Goal: Transaction & Acquisition: Download file/media

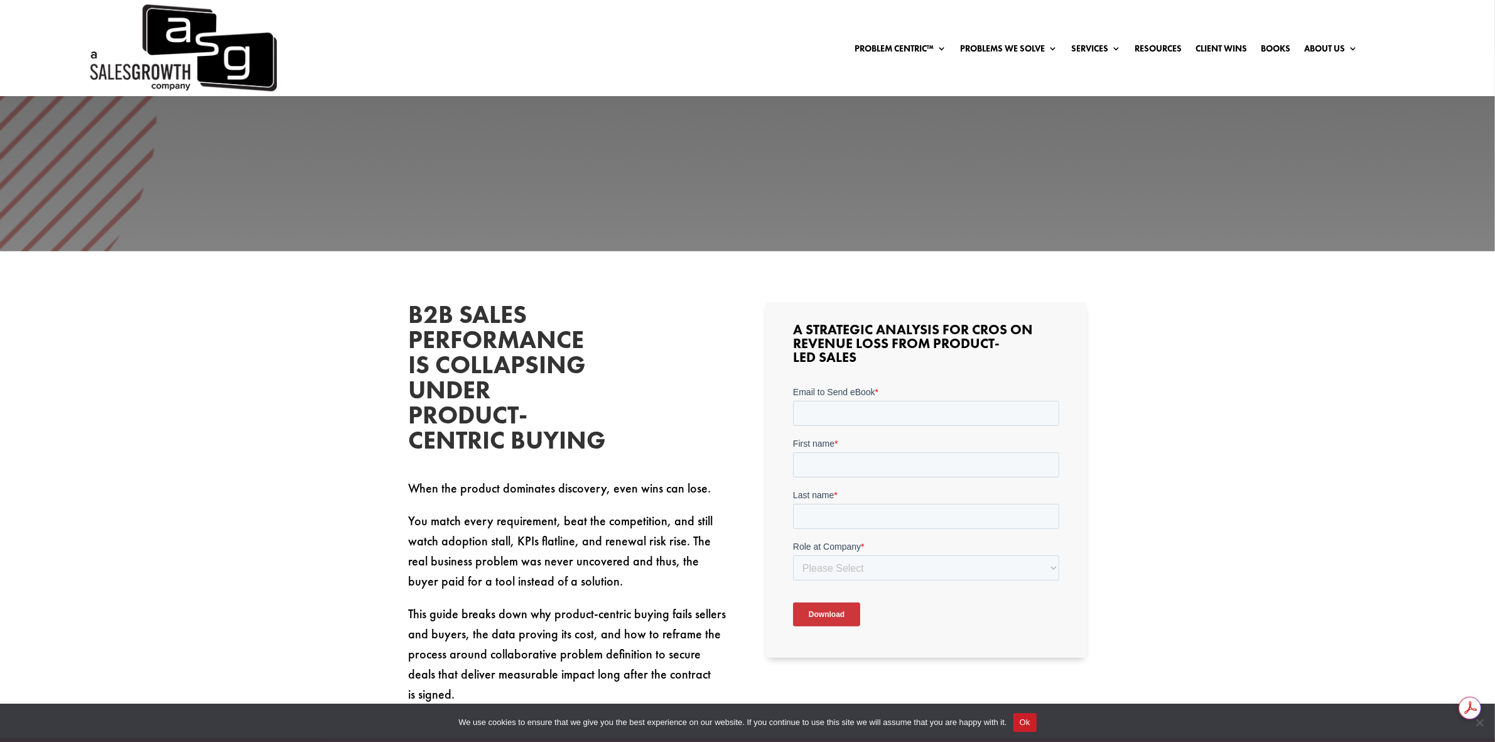
scroll to position [314, 0]
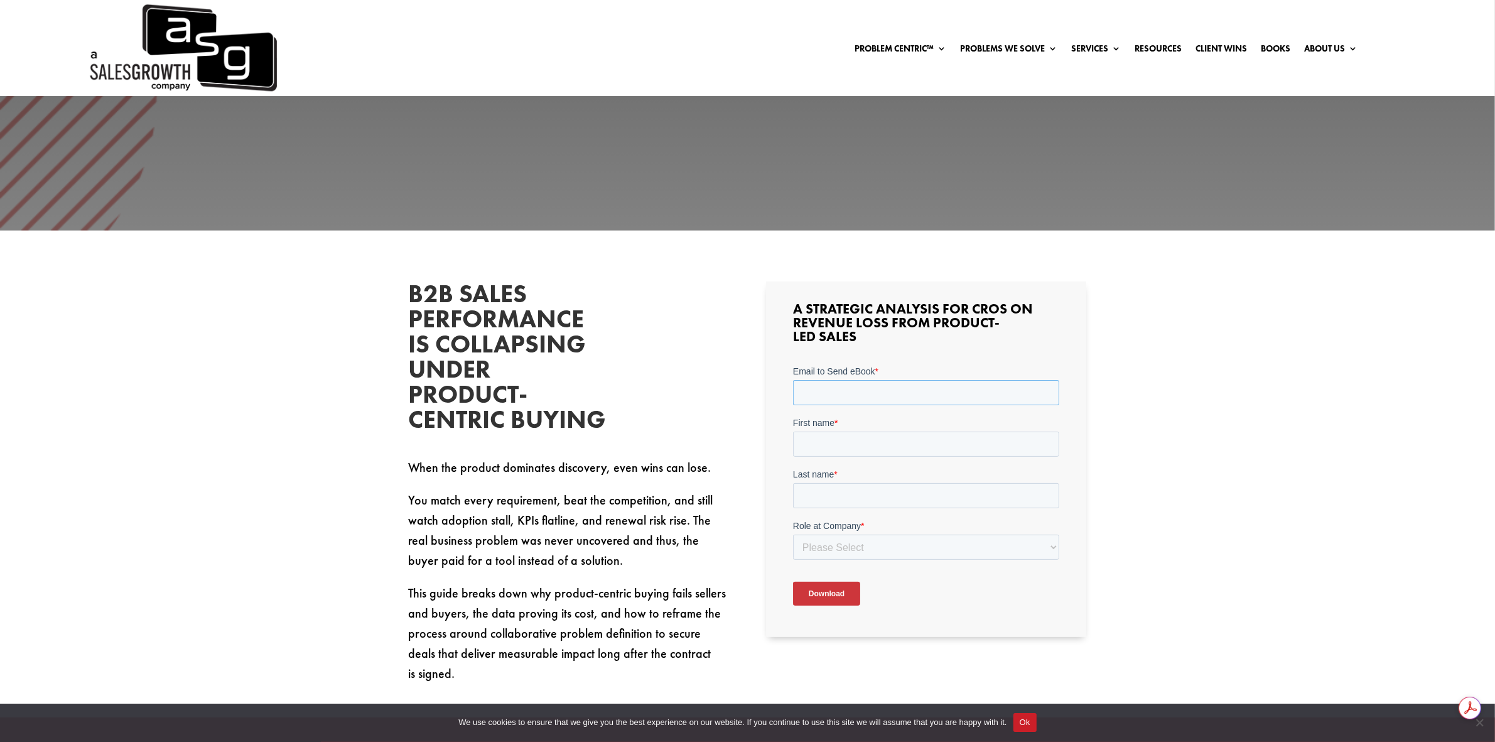
click at [854, 400] on input "Email to Send eBook *" at bounding box center [926, 392] width 266 height 25
type input "[PERSON_NAME][EMAIL_ADDRESS][DOMAIN_NAME]"
click at [837, 437] on input "First name *" at bounding box center [926, 443] width 266 height 25
type input "Celeste"
click at [856, 494] on input "Last name *" at bounding box center [926, 495] width 266 height 25
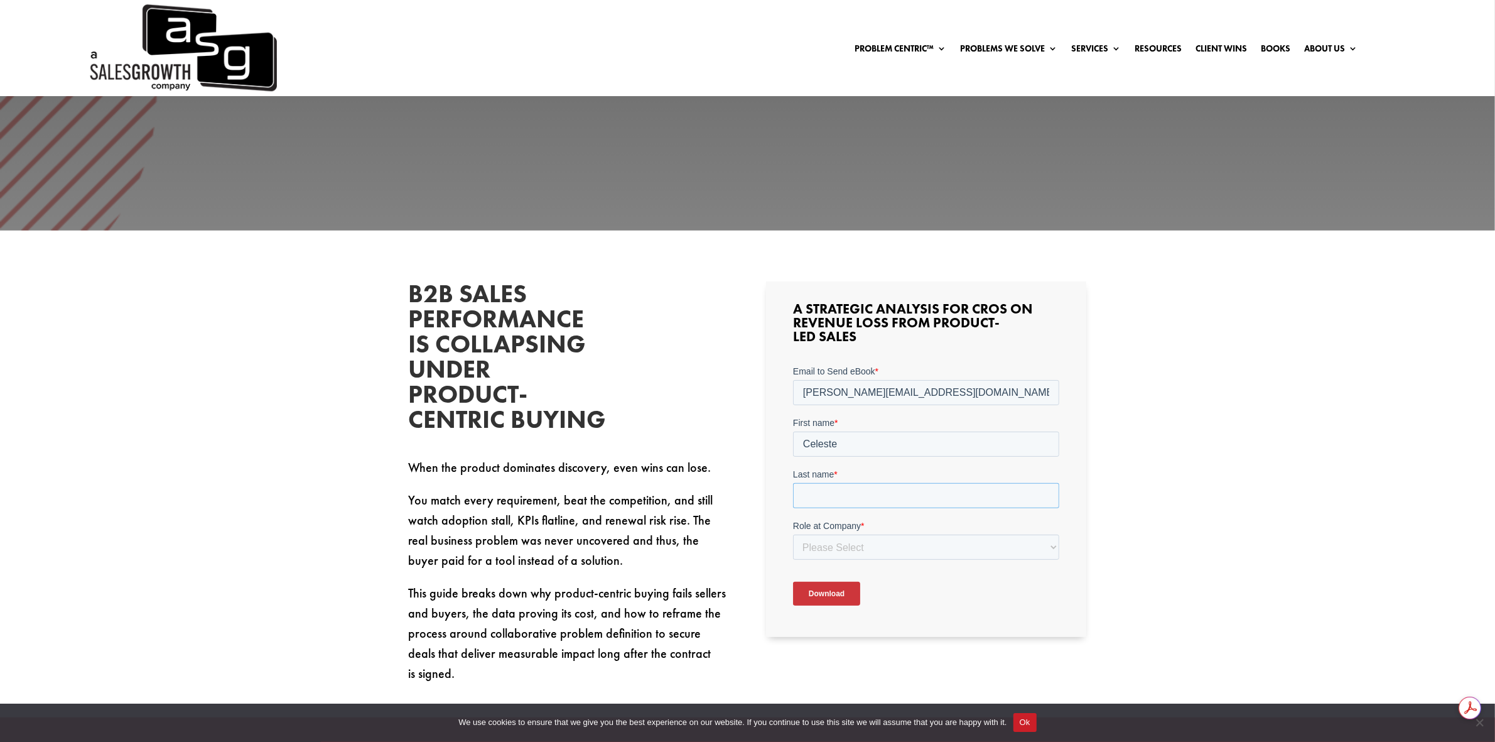
type input "[PERSON_NAME]"
click at [850, 556] on select "Please Select C-Level (CRO, CSO, etc) Senior Leadership (VP of Sales, VP of Ena…" at bounding box center [926, 546] width 266 height 25
select select "Other"
click at [793, 534] on select "Please Select C-Level (CRO, CSO, etc) Senior Leadership (VP of Sales, VP of Ena…" at bounding box center [926, 546] width 266 height 25
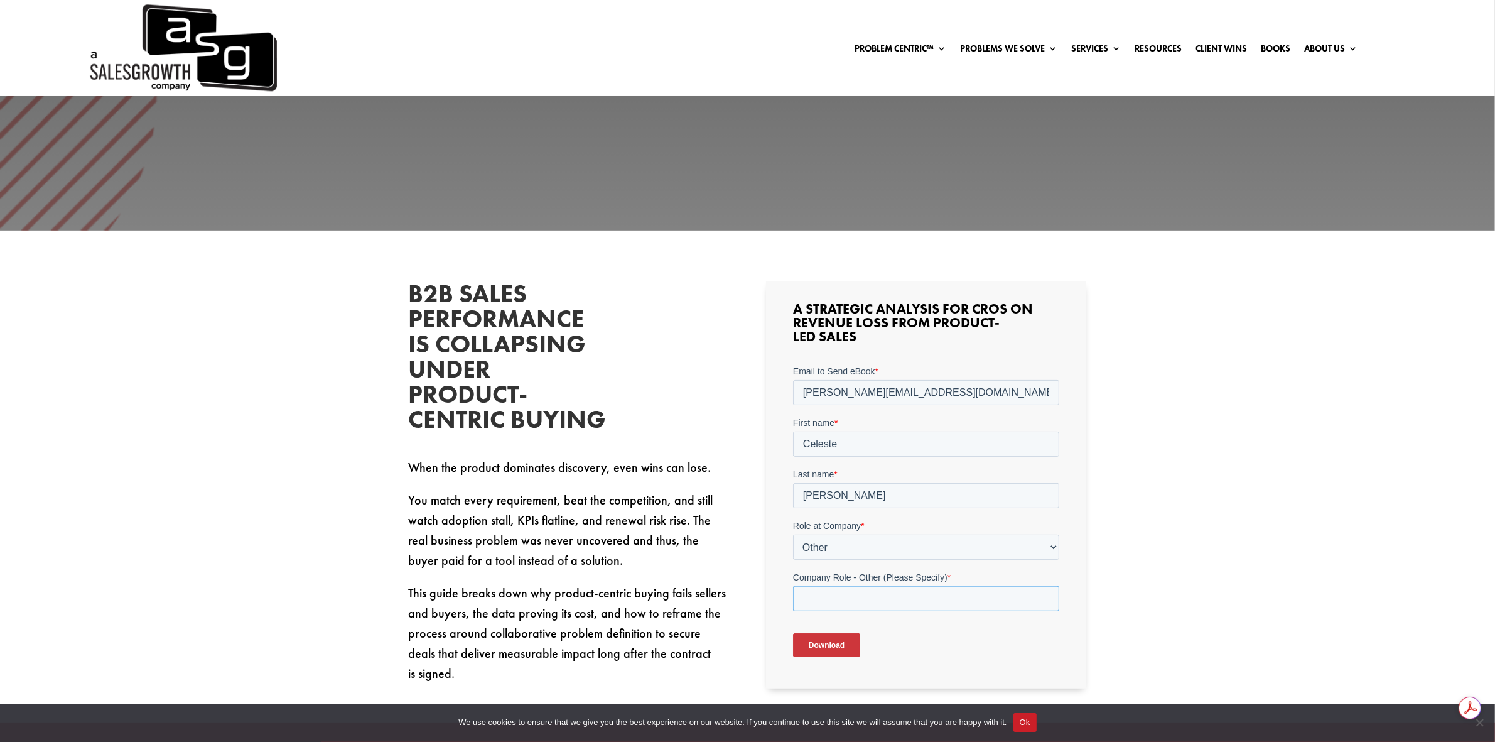
click at [838, 600] on input "Company Role - Other (Please Specify) *" at bounding box center [926, 598] width 266 height 25
type input "Other"
click at [822, 643] on input "Download" at bounding box center [826, 645] width 67 height 24
